Goal: Obtain resource: Download file/media

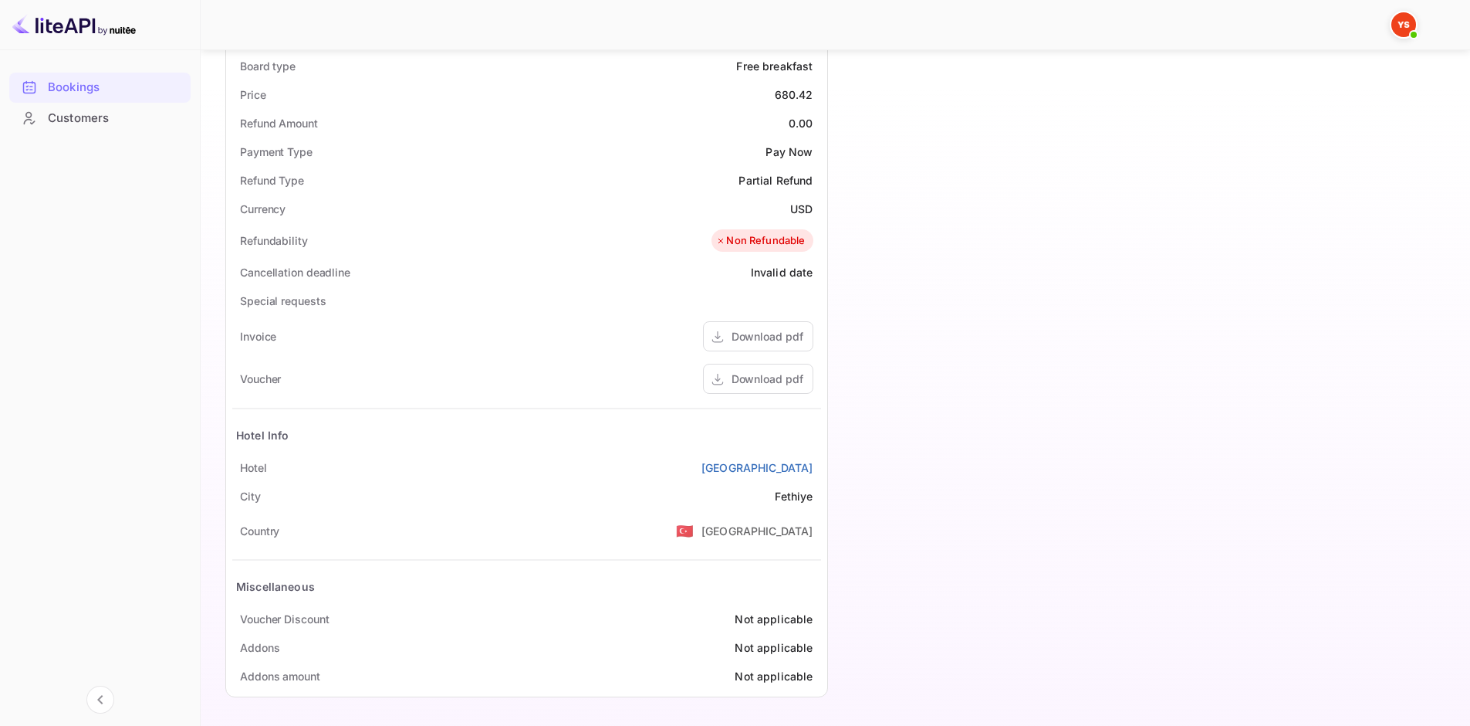
scroll to position [518, 0]
click at [749, 390] on div "Download pdf" at bounding box center [758, 378] width 110 height 30
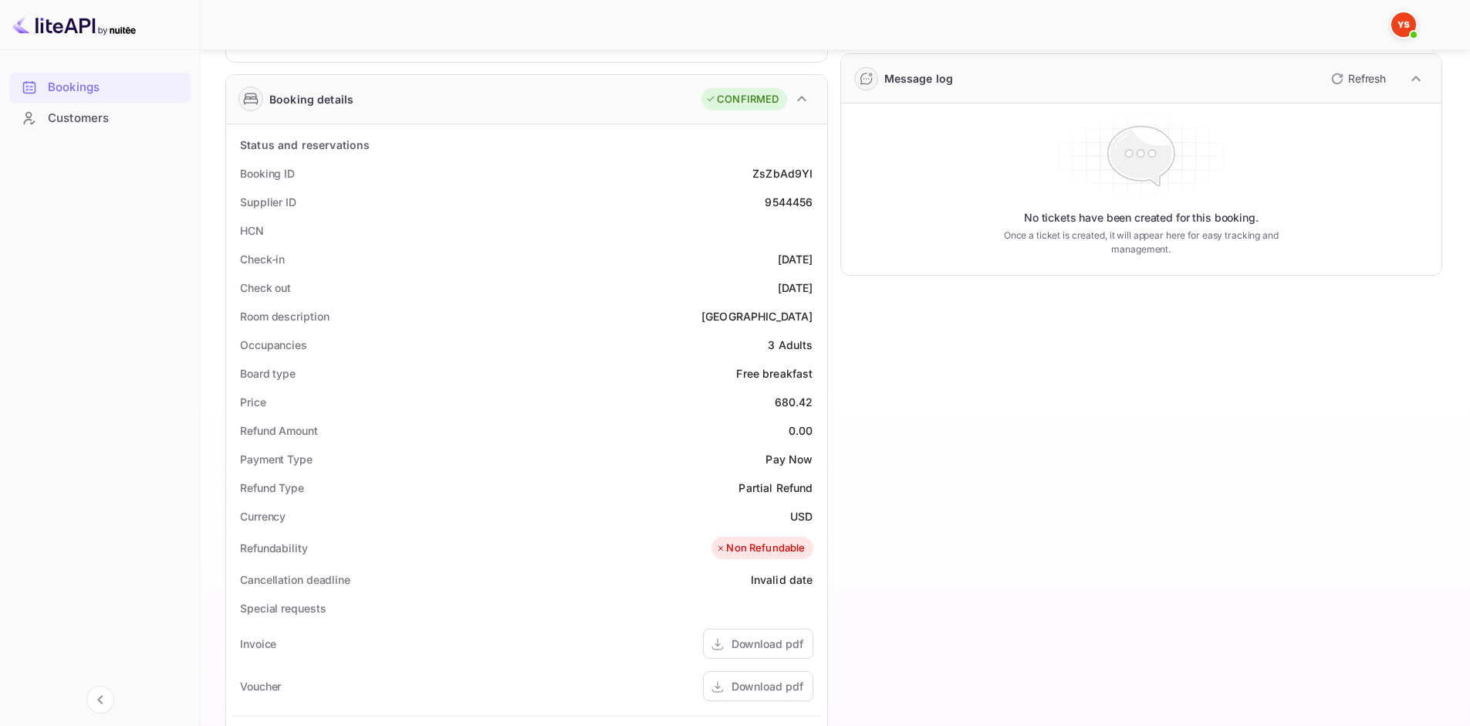
scroll to position [209, 0]
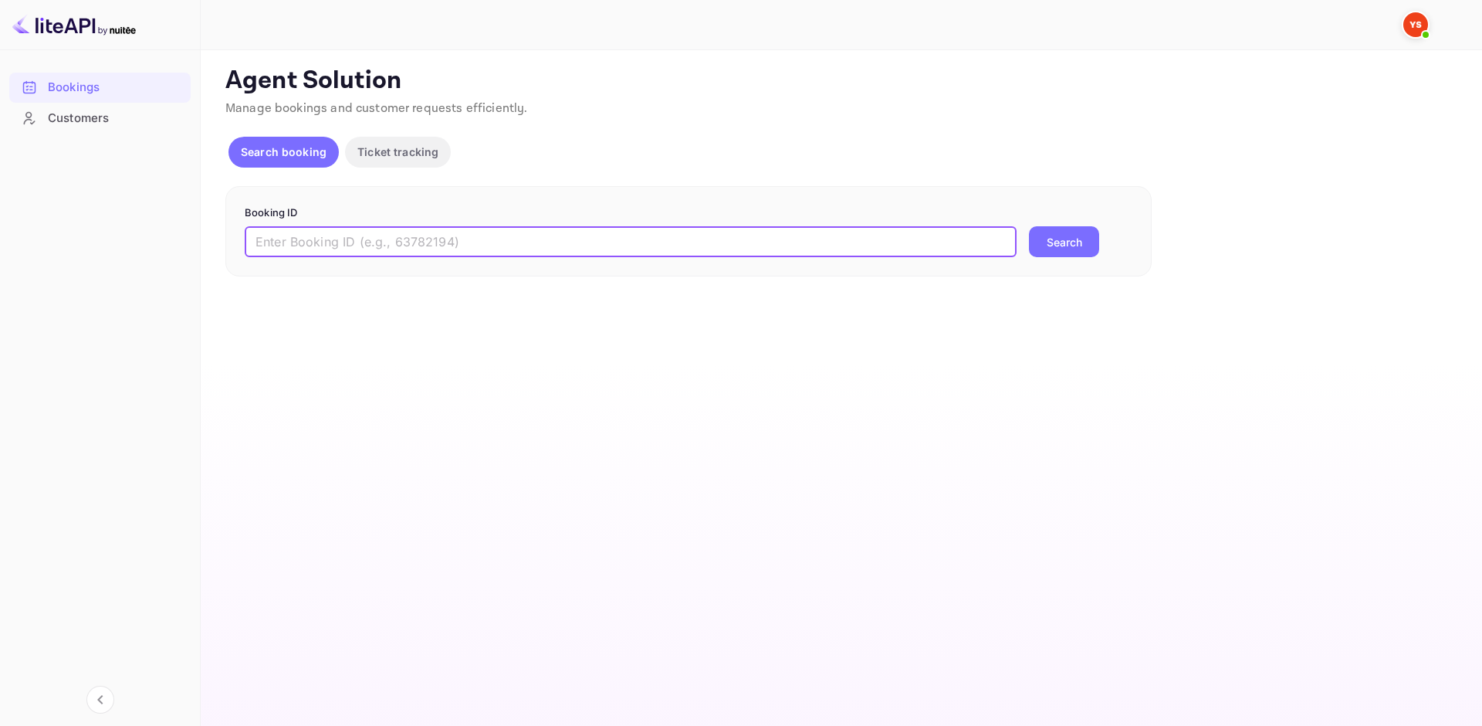
click at [320, 242] on input "text" at bounding box center [631, 241] width 772 height 31
paste input "9540766"
type input "9540766"
click at [1040, 251] on button "Search" at bounding box center [1064, 241] width 70 height 31
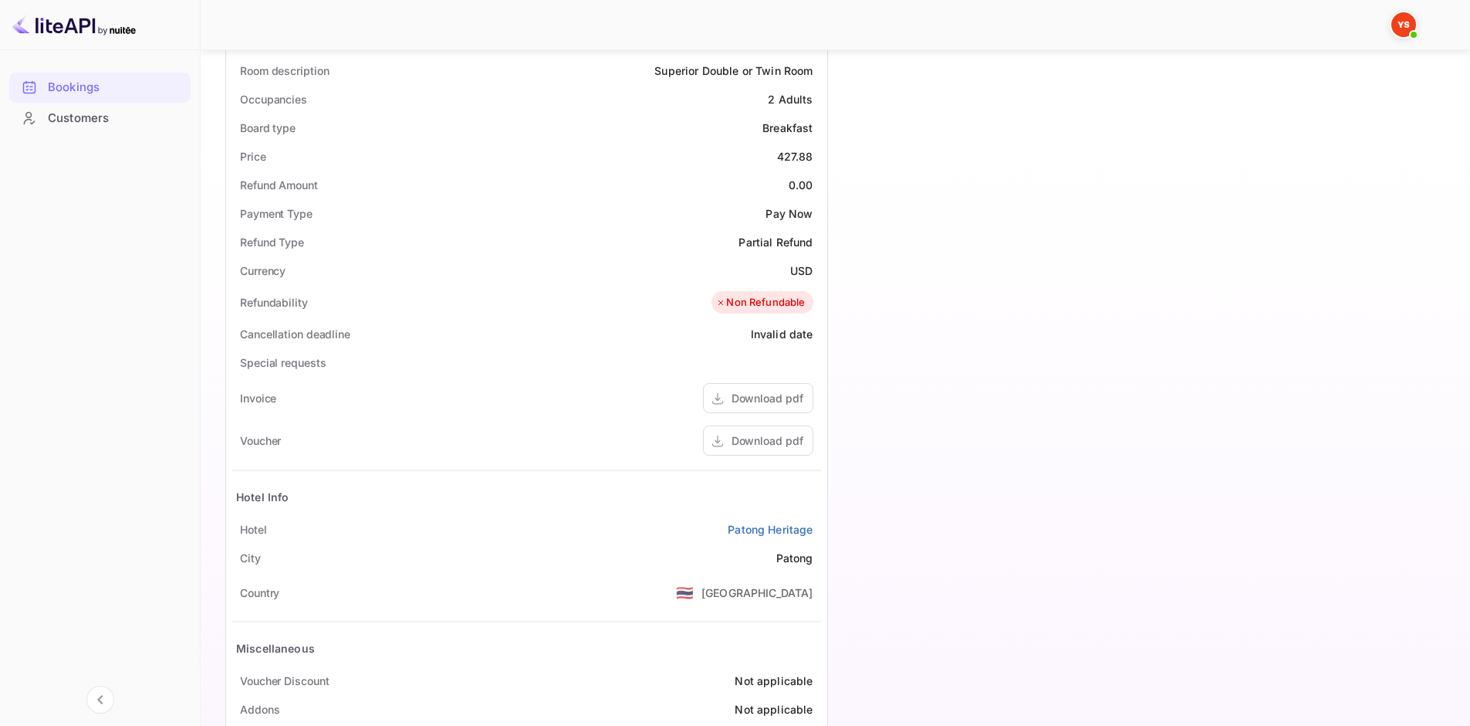
scroll to position [463, 0]
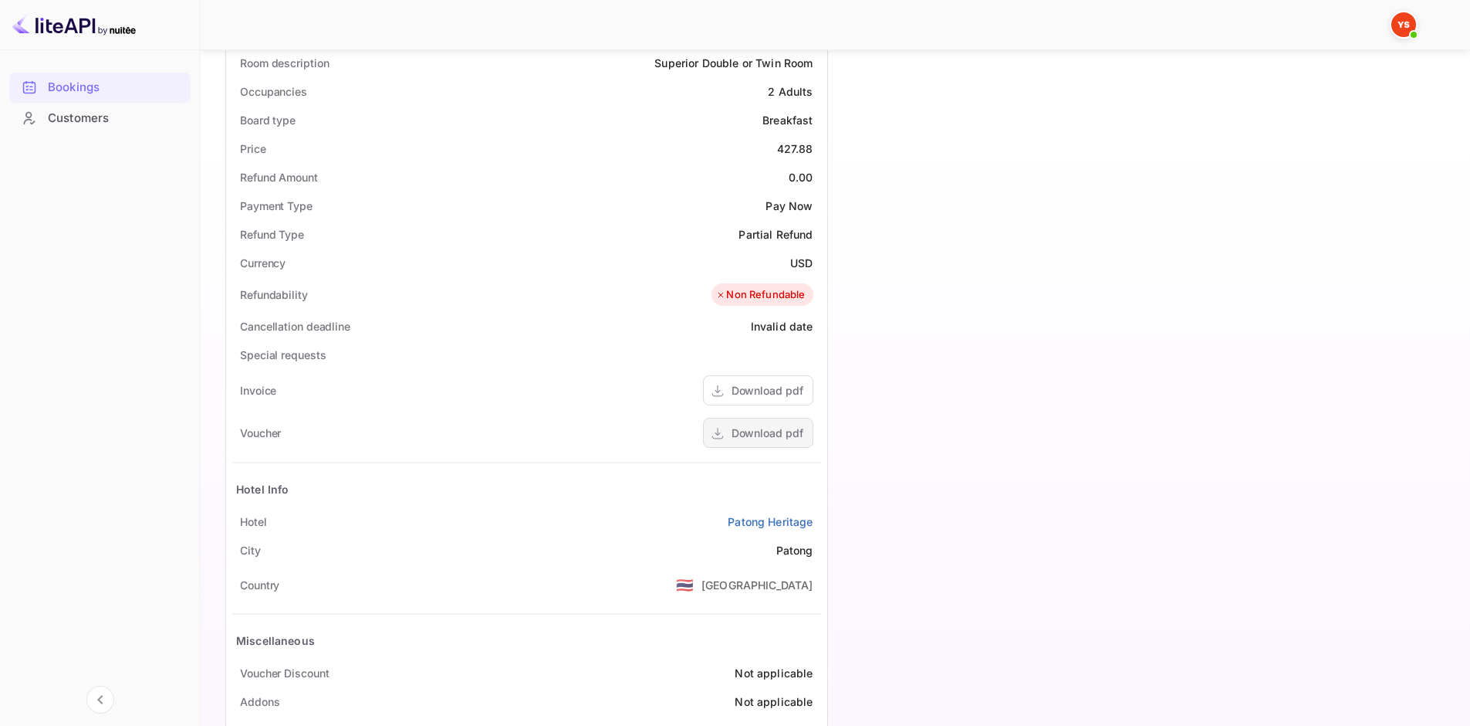
click at [795, 438] on div "Download pdf" at bounding box center [768, 433] width 72 height 16
click at [770, 434] on div "Download pdf" at bounding box center [768, 433] width 72 height 16
